Goal: Task Accomplishment & Management: Use online tool/utility

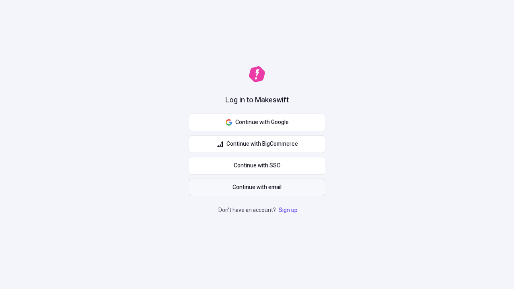
click at [257, 187] on span "Continue with email" at bounding box center [256, 187] width 49 height 9
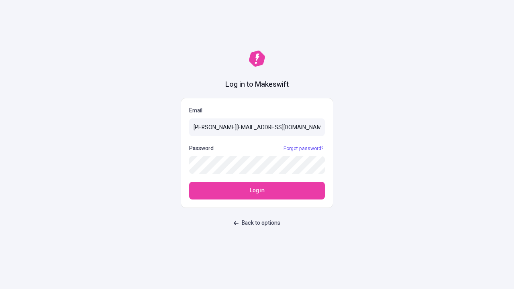
type input "sasha+test-ui@makeswift.com"
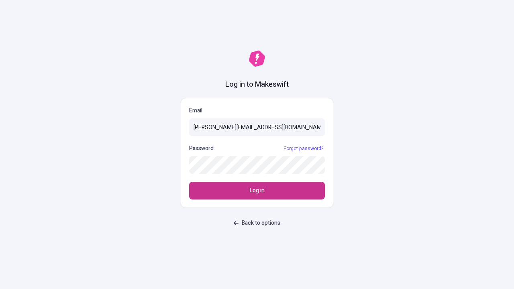
click at [257, 191] on span "Log in" at bounding box center [257, 190] width 15 height 9
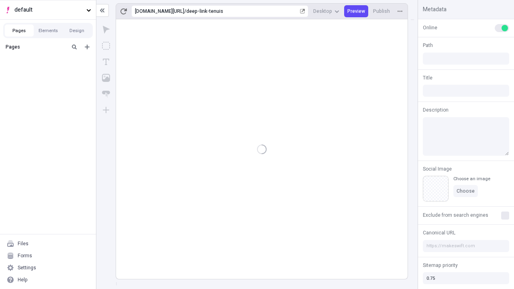
type input "/deep-link-tenuis"
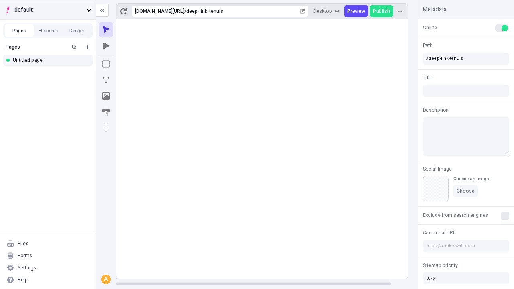
click at [48, 10] on span "default" at bounding box center [48, 10] width 69 height 9
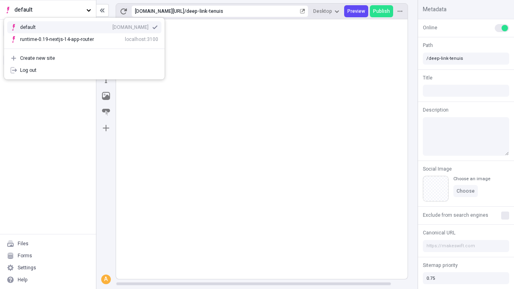
click at [84, 58] on div "Create new site" at bounding box center [89, 58] width 138 height 6
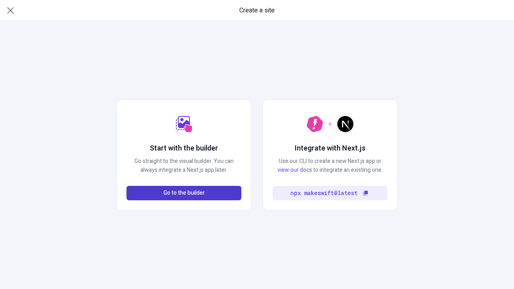
click at [184, 193] on span "Go to the builder" at bounding box center [183, 193] width 41 height 9
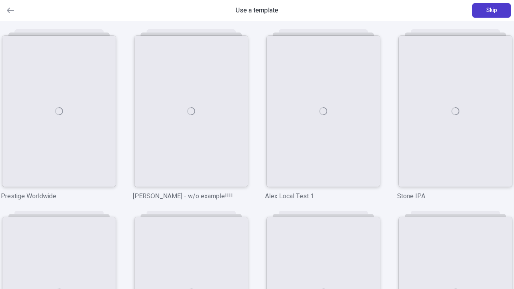
click at [491, 10] on span "Skip" at bounding box center [491, 10] width 11 height 9
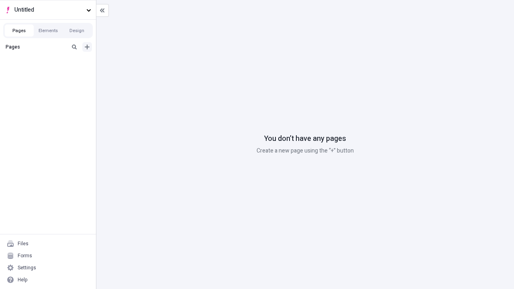
click at [87, 47] on icon "Add new" at bounding box center [87, 47] width 5 height 5
click at [50, 73] on div "Blank page" at bounding box center [50, 74] width 77 height 12
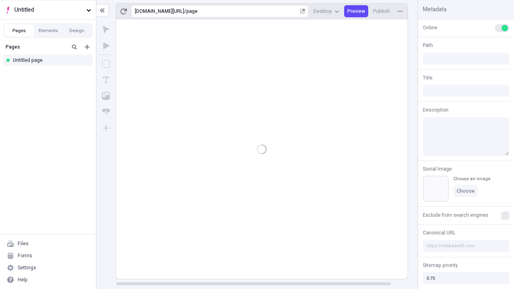
type input "/page"
click at [106, 64] on icon "Box" at bounding box center [106, 64] width 8 height 8
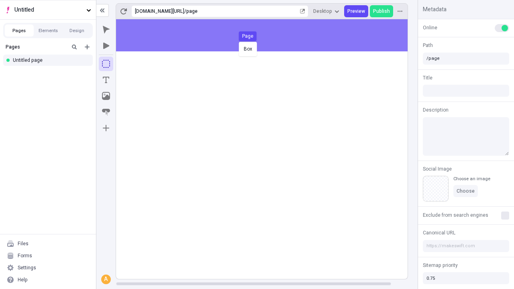
click at [270, 35] on div "Box Page" at bounding box center [257, 144] width 514 height 289
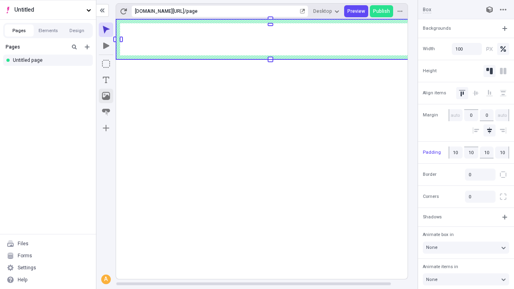
click at [106, 96] on icon "Image" at bounding box center [106, 96] width 8 height 8
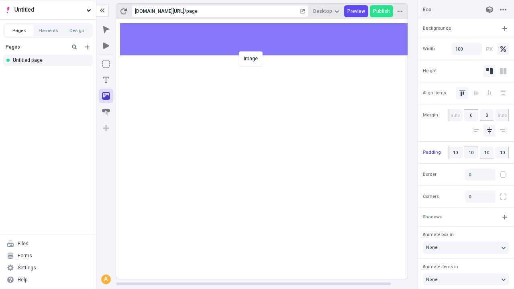
click at [270, 39] on div "Image" at bounding box center [257, 144] width 514 height 289
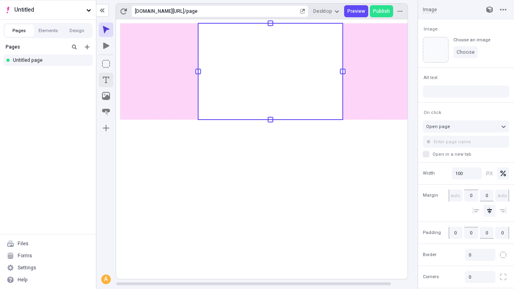
click at [106, 80] on icon "Text" at bounding box center [106, 80] width 6 height 6
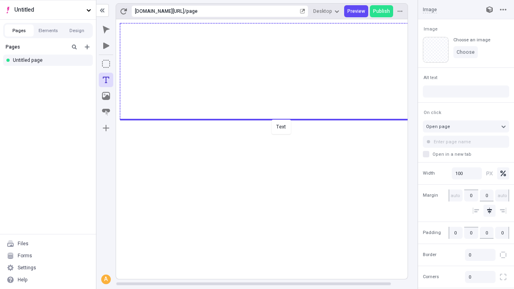
click at [270, 119] on div "Text" at bounding box center [257, 144] width 514 height 289
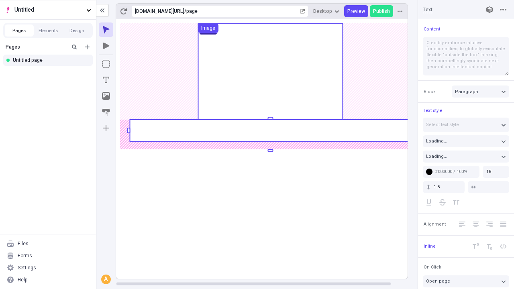
click at [270, 130] on rect at bounding box center [270, 131] width 281 height 22
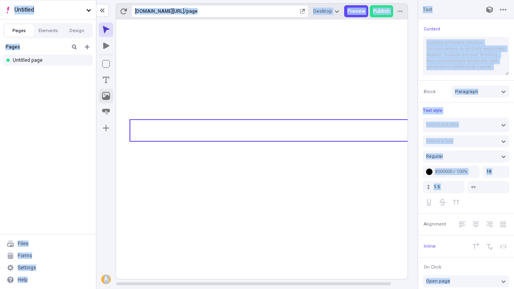
click at [106, 96] on icon "Image" at bounding box center [106, 96] width 8 height 8
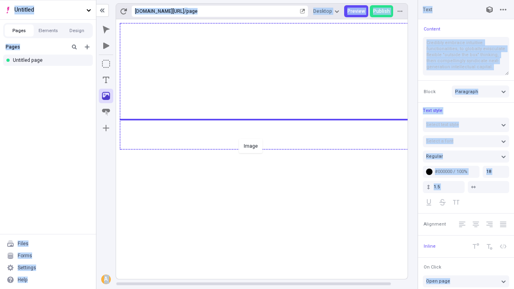
click at [270, 149] on div "Image" at bounding box center [257, 144] width 514 height 289
